Goal: Check status: Check status

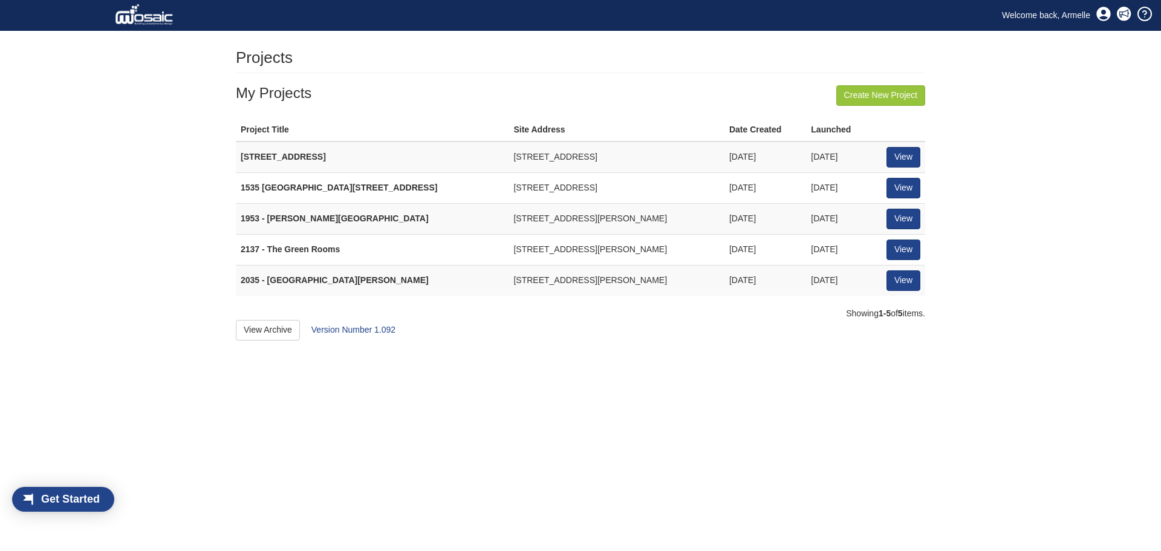
scroll to position [10, 10]
click at [897, 253] on link "View" at bounding box center [904, 249] width 34 height 21
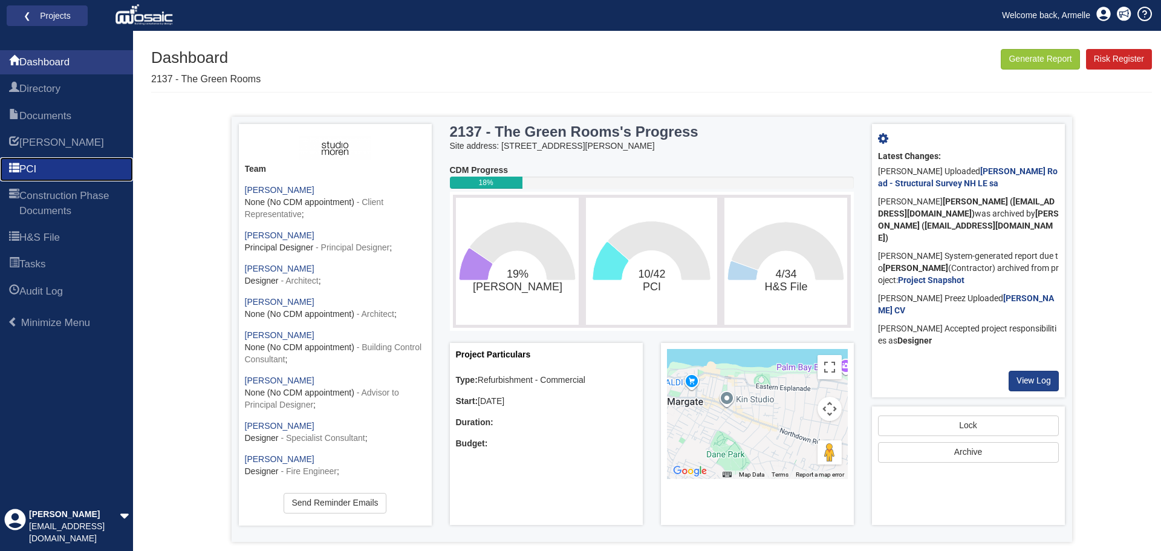
click at [31, 169] on span "PCI" at bounding box center [27, 169] width 17 height 15
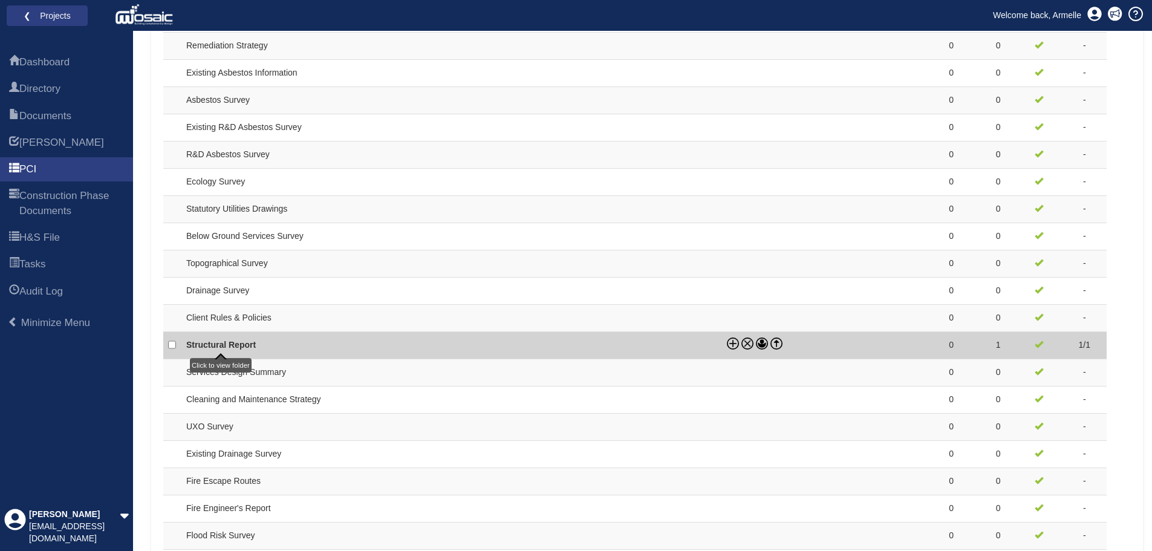
scroll to position [968, 0]
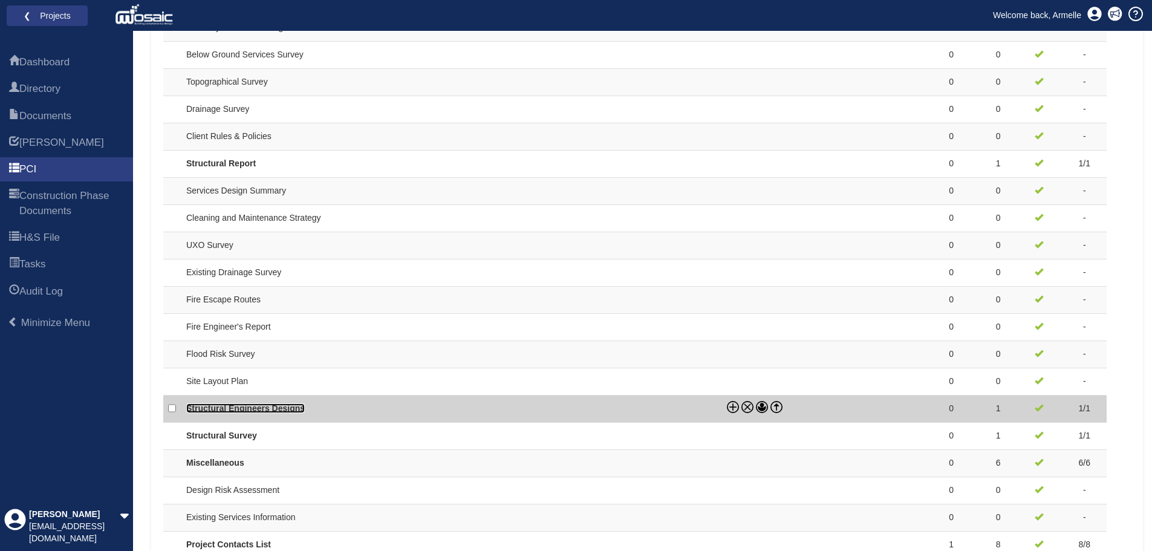
click at [287, 408] on link "Structural Engineers Designs" at bounding box center [245, 408] width 119 height 10
checkbox input "true"
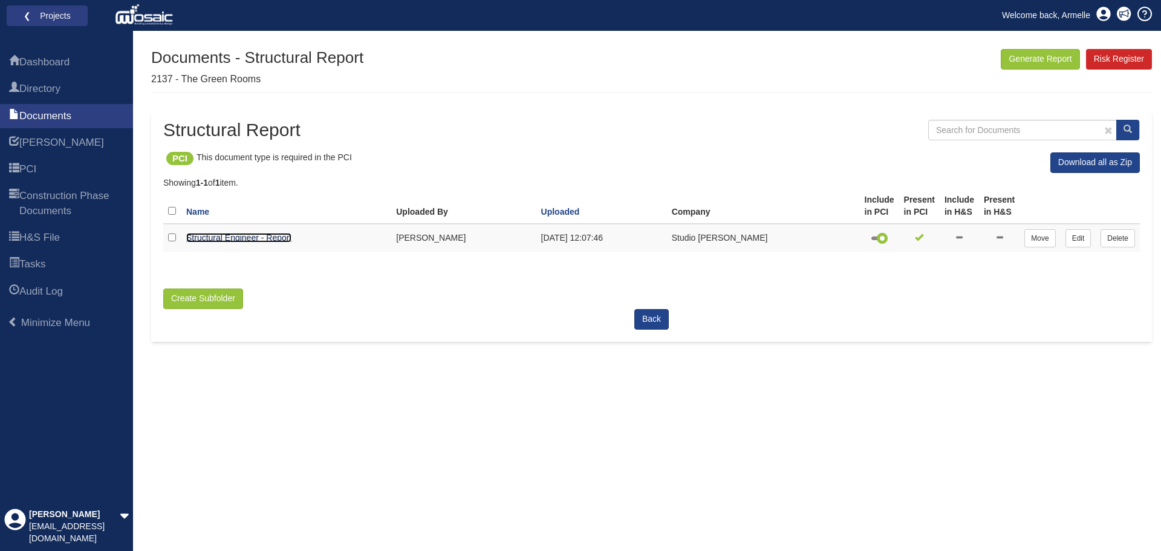
click at [227, 235] on link "Structural Engineer - Report" at bounding box center [238, 238] width 105 height 10
click at [226, 236] on link "Structural Engineer - Plans" at bounding box center [236, 238] width 101 height 10
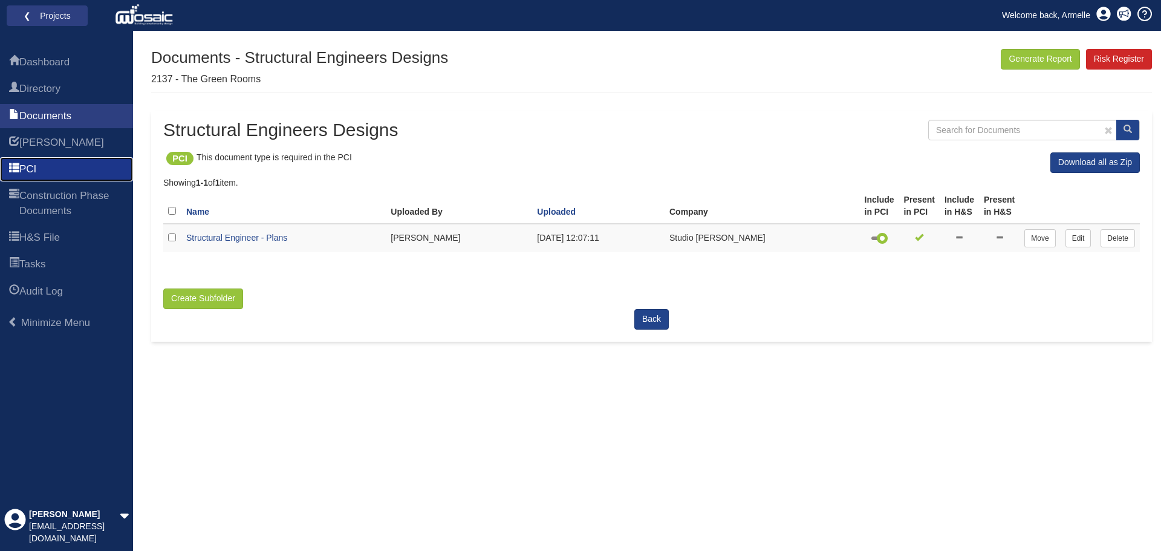
click at [33, 169] on span "PCI" at bounding box center [27, 169] width 17 height 15
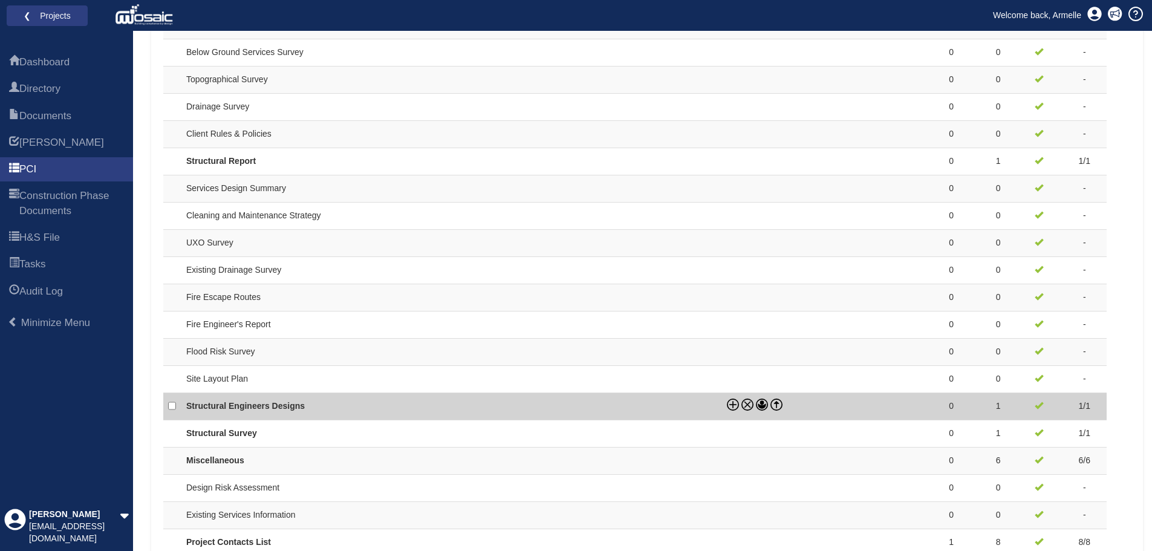
scroll to position [1003, 0]
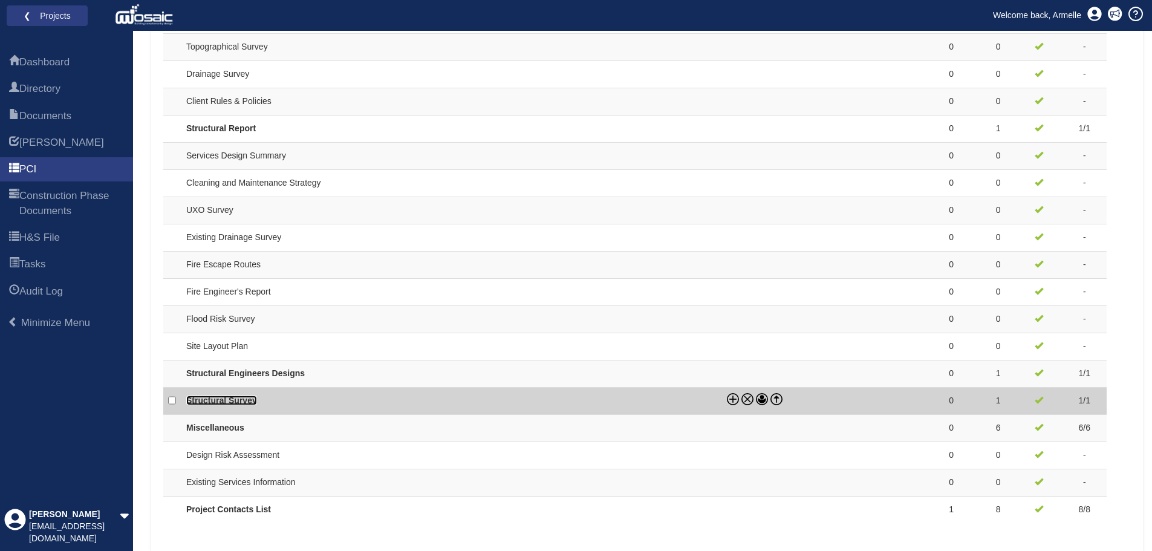
click at [235, 397] on link "Structural Survey" at bounding box center [221, 401] width 71 height 10
checkbox input "true"
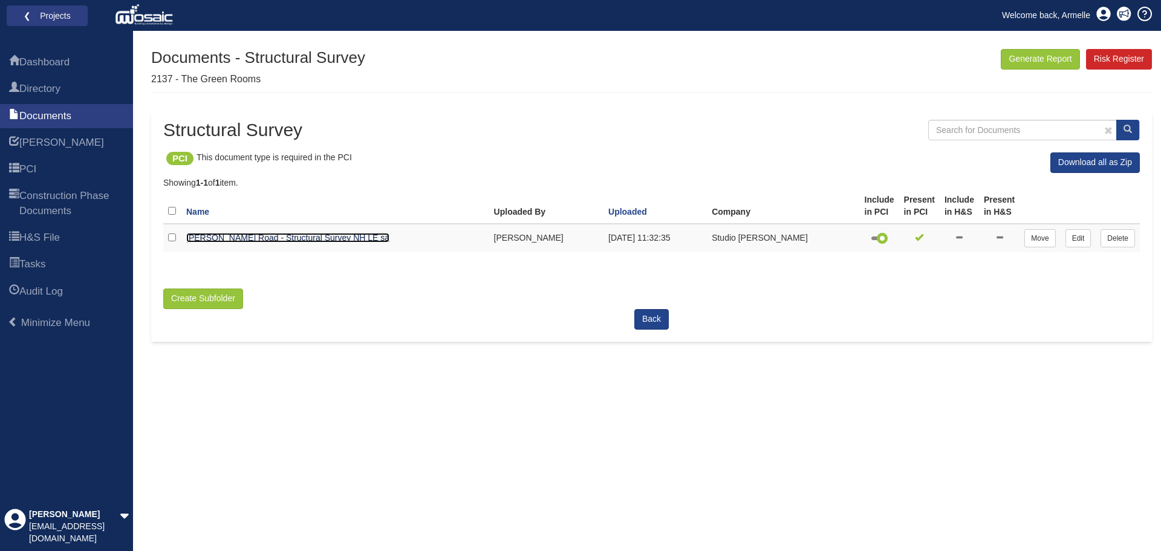
click at [242, 237] on link "Godwin Road - Structural Survey NH LE sa" at bounding box center [287, 238] width 203 height 10
click at [236, 235] on link "Godwin Road - Structural Survey NH LE sa" at bounding box center [287, 238] width 203 height 10
click at [557, 513] on div "Generate Report Show All HARI Select "Yes" for All Eliminated included or "No" …" at bounding box center [651, 300] width 1001 height 502
drag, startPoint x: 248, startPoint y: 501, endPoint x: 248, endPoint y: 493, distance: 7.9
click at [248, 501] on div "Generate Report Show All HARI Select "Yes" for All Eliminated included or "No" …" at bounding box center [651, 300] width 1001 height 502
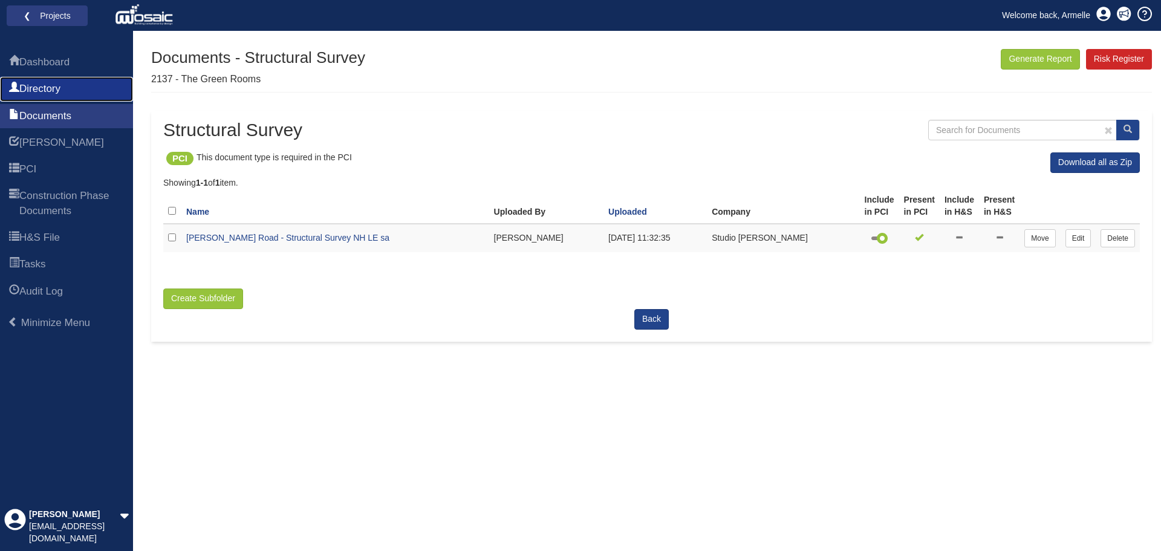
click at [36, 79] on link "Directory" at bounding box center [66, 89] width 133 height 24
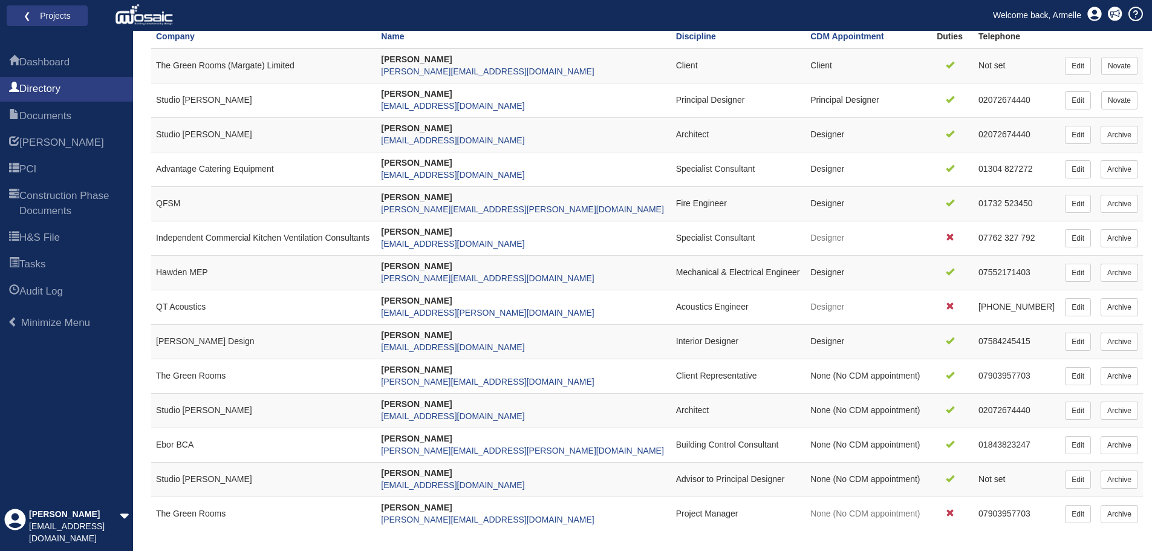
scroll to position [181, 0]
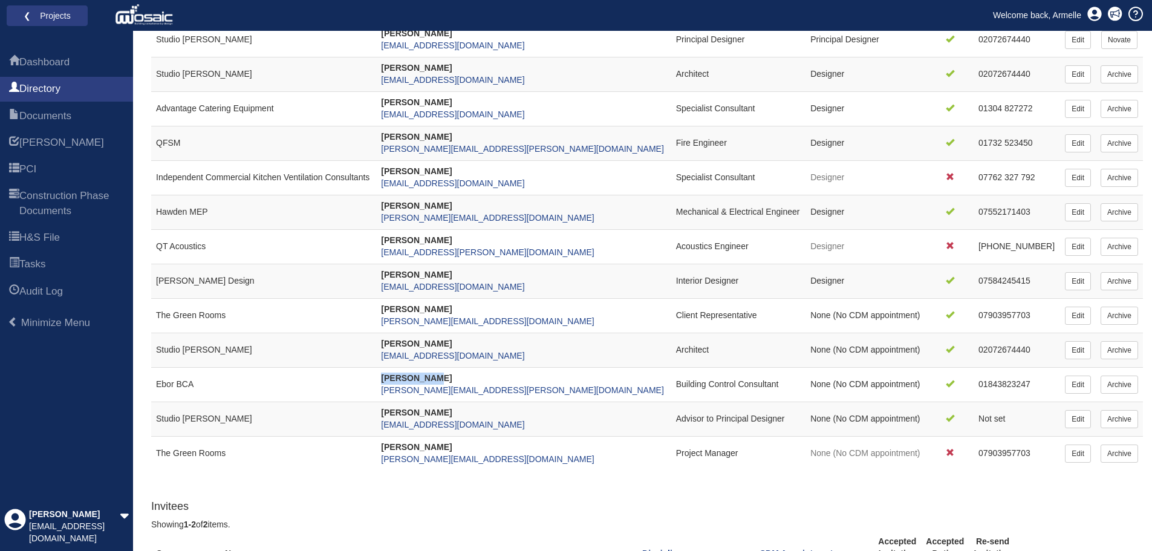
drag, startPoint x: 407, startPoint y: 374, endPoint x: 489, endPoint y: 373, distance: 81.7
click at [489, 373] on tr "Ebor BCA Alex Cowell alex.cowell@eborbca.co.uk Building Control Consultant None…" at bounding box center [647, 384] width 992 height 34
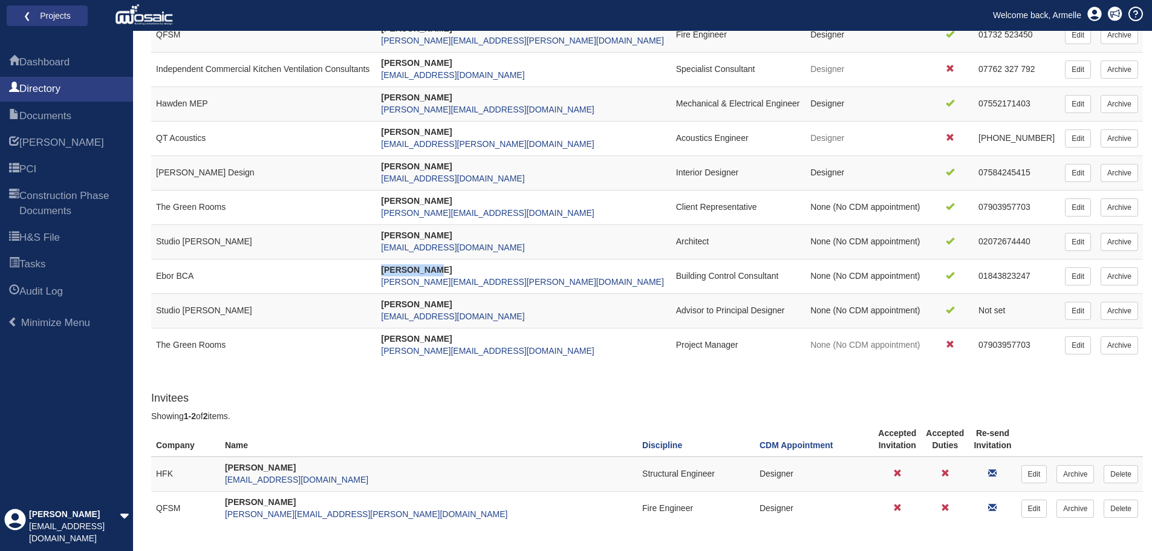
scroll to position [285, 0]
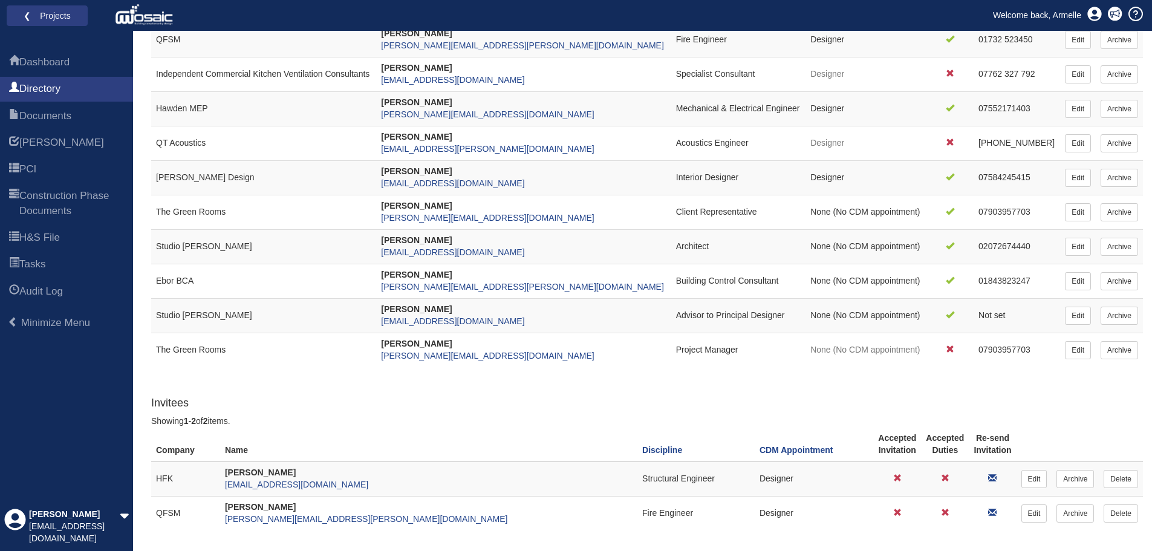
click at [328, 379] on div "Generate Report Show All HARI Select "Yes" for All Eliminated included or "No" …" at bounding box center [647, 212] width 992 height 896
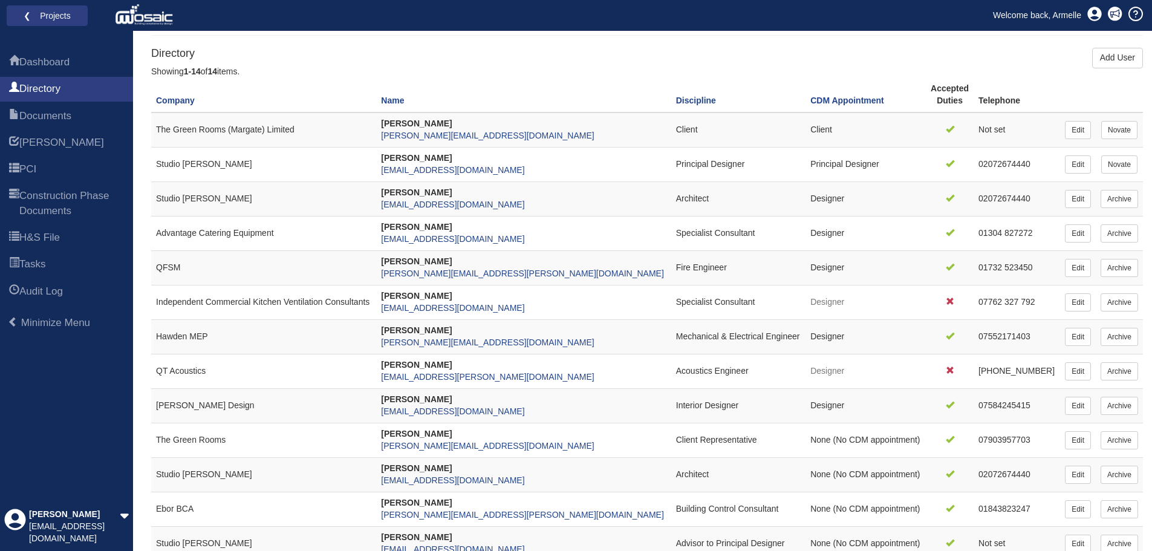
scroll to position [43, 0]
